Goal: Navigation & Orientation: Find specific page/section

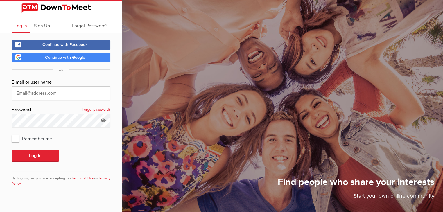
click at [78, 53] on link "Continue with Google" at bounding box center [61, 58] width 99 height 10
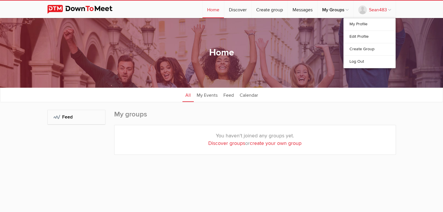
click at [387, 11] on link "Sean483" at bounding box center [374, 9] width 42 height 17
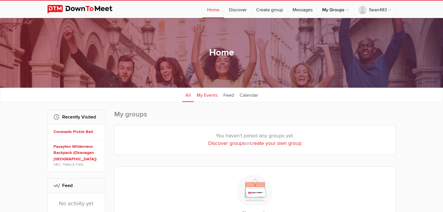
click at [206, 93] on link "My Events" at bounding box center [207, 94] width 27 height 15
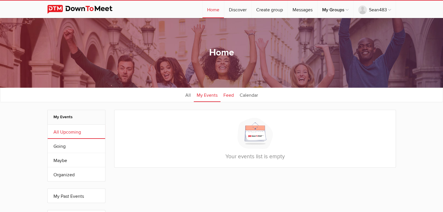
click at [229, 96] on link "Feed" at bounding box center [228, 94] width 16 height 15
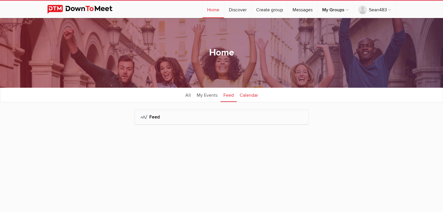
click at [248, 95] on link "Calendar" at bounding box center [249, 94] width 24 height 15
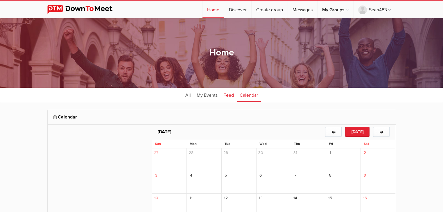
click at [224, 98] on link "Feed" at bounding box center [228, 94] width 16 height 15
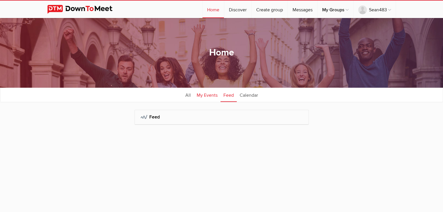
click at [208, 97] on link "My Events" at bounding box center [207, 94] width 27 height 15
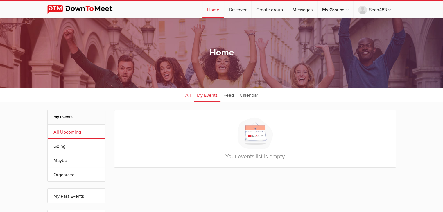
click at [188, 96] on link "All" at bounding box center [187, 94] width 11 height 15
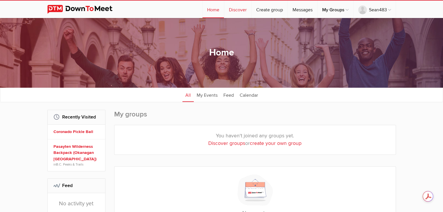
click at [229, 11] on link "Discover" at bounding box center [237, 9] width 27 height 17
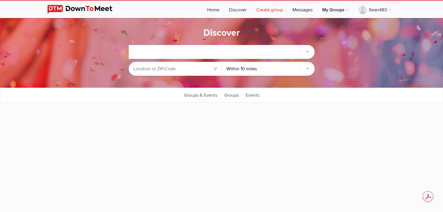
drag, startPoint x: 287, startPoint y: 10, endPoint x: 282, endPoint y: 10, distance: 4.6
click at [288, 9] on li "Messages" at bounding box center [303, 9] width 30 height 17
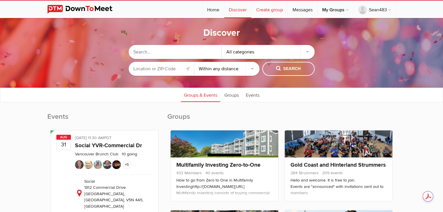
click at [274, 9] on link "Create group" at bounding box center [270, 9] width 36 height 17
select select "null"
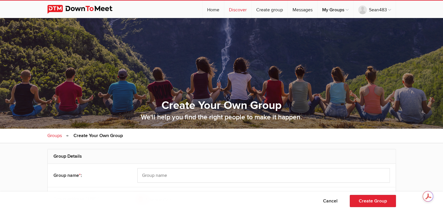
click at [244, 10] on link "Discover" at bounding box center [237, 9] width 27 height 17
select select
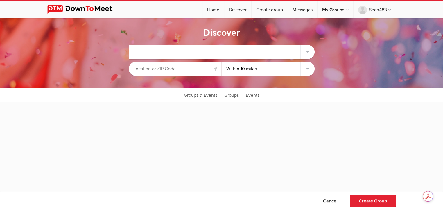
select select "null"
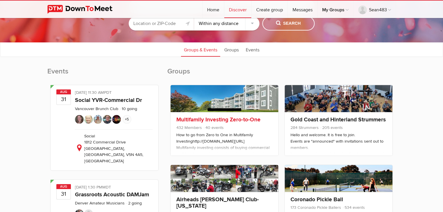
scroll to position [58, 0]
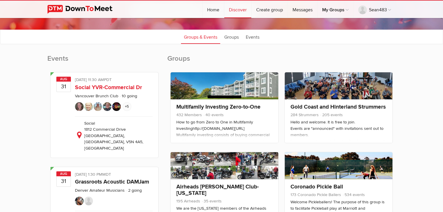
click at [128, 107] on span "+5" at bounding box center [127, 106] width 9 height 9
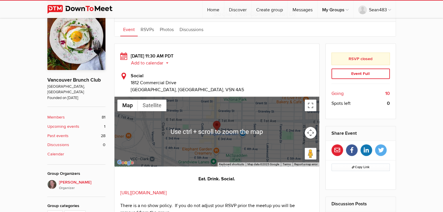
scroll to position [107, 0]
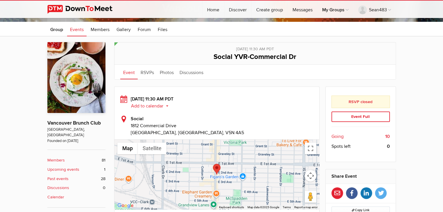
click at [58, 157] on b "Members" at bounding box center [55, 160] width 17 height 6
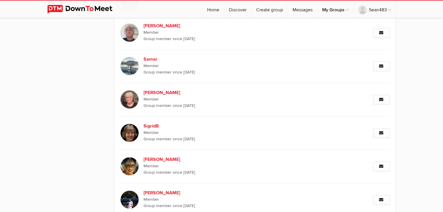
scroll to position [1406, 0]
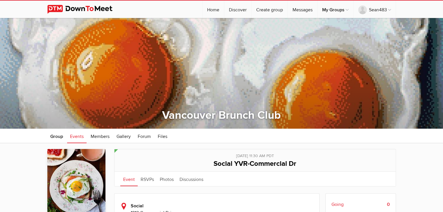
select select "null"
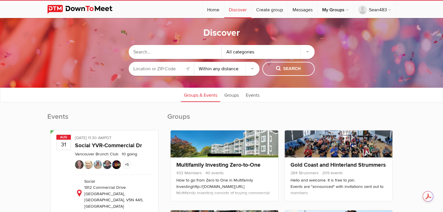
click at [191, 53] on input "text" at bounding box center [175, 52] width 93 height 14
type input "[GEOGRAPHIC_DATA]"
click at [159, 73] on input "text" at bounding box center [161, 69] width 65 height 14
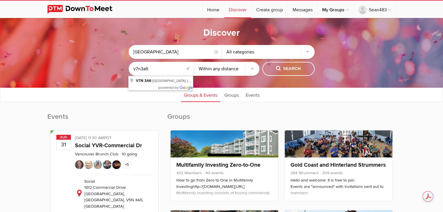
type input "[STREET_ADDRESS]"
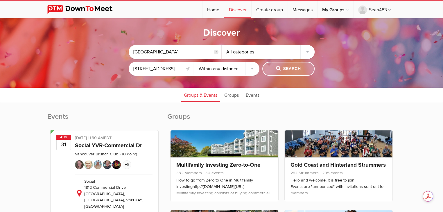
click at [295, 67] on span "Search" at bounding box center [288, 69] width 25 height 6
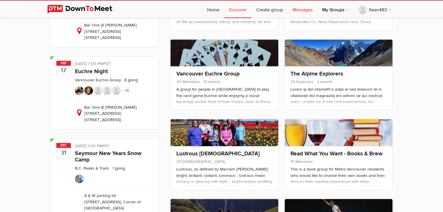
scroll to position [203, 0]
